Goal: Information Seeking & Learning: Learn about a topic

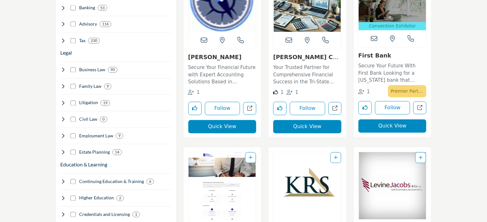
scroll to position [663, 0]
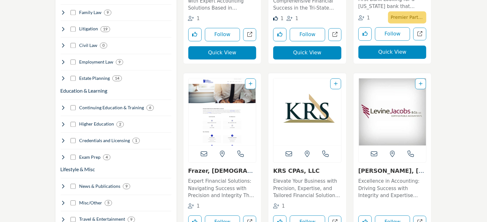
drag, startPoint x: 488, startPoint y: 57, endPoint x: 470, endPoint y: 6, distance: 54.0
drag, startPoint x: 470, startPoint y: 6, endPoint x: 466, endPoint y: 187, distance: 181.2
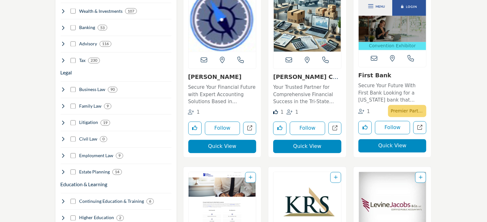
scroll to position [573, 0]
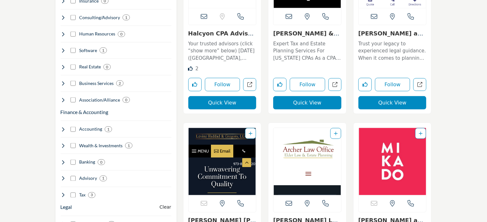
scroll to position [437, 0]
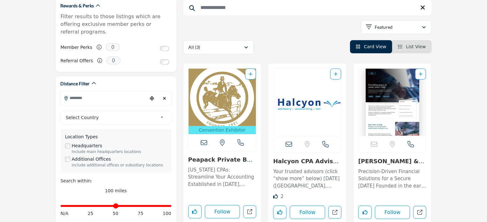
scroll to position [114, 0]
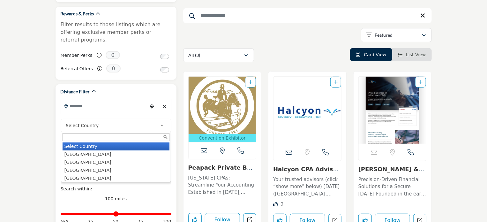
click at [161, 121] on b at bounding box center [163, 125] width 6 height 8
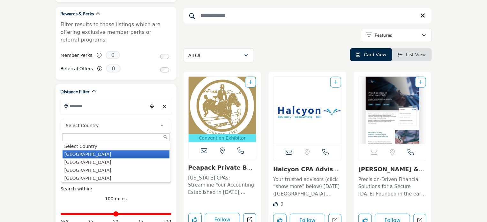
click at [142, 150] on li "[GEOGRAPHIC_DATA]" at bounding box center [116, 154] width 107 height 8
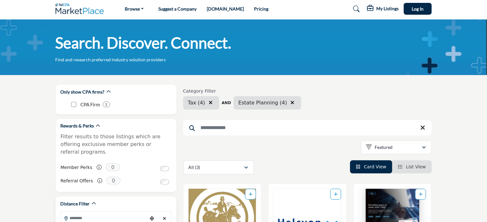
scroll to position [0, 0]
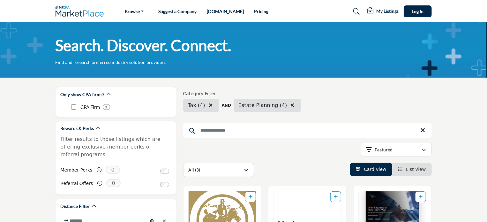
click at [478, 22] on div "Search. Discover. Connect. Find and research preferred industry solution provid…" at bounding box center [243, 49] width 487 height 55
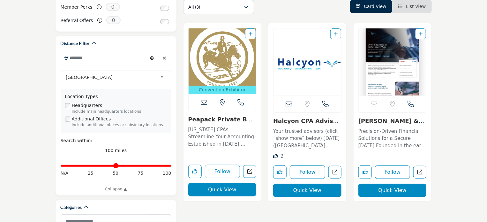
scroll to position [165, 0]
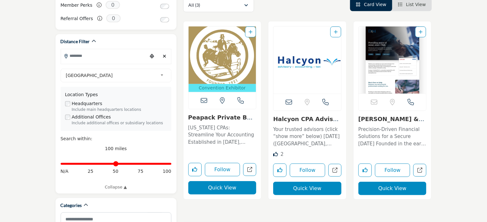
click at [223, 116] on link "Peapack Private Bank..." at bounding box center [221, 121] width 67 height 14
